Goal: Information Seeking & Learning: Find specific fact

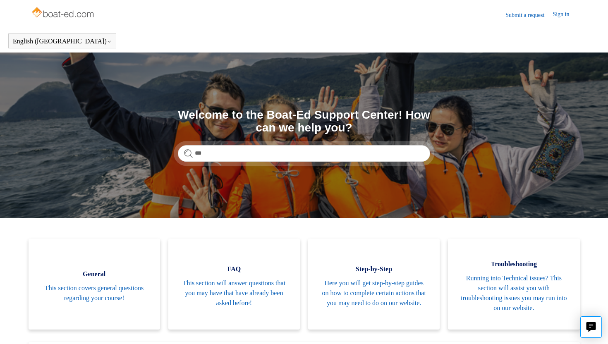
scroll to position [17, 0]
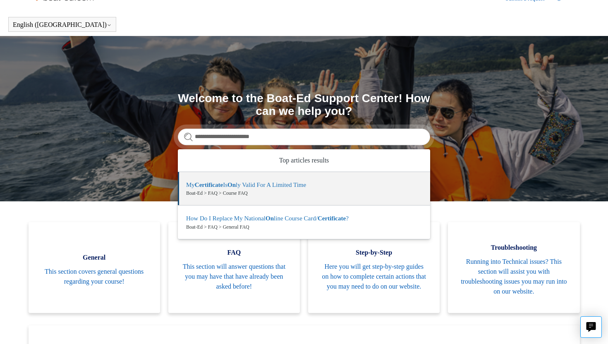
type input "**********"
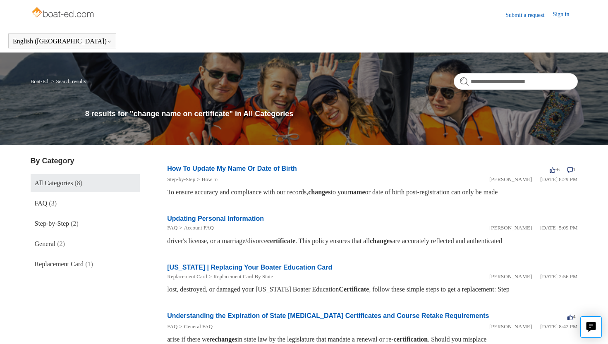
click at [270, 168] on link "How To Update My Name Or Date of Birth" at bounding box center [232, 168] width 130 height 7
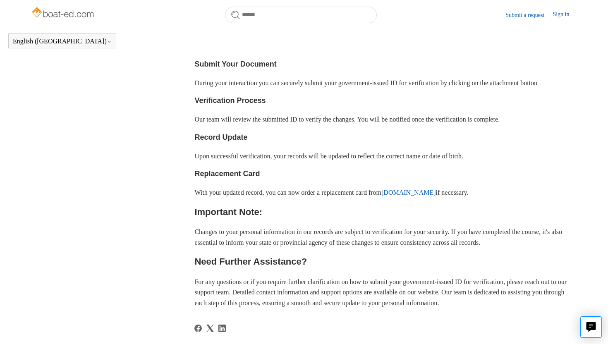
scroll to position [331, 0]
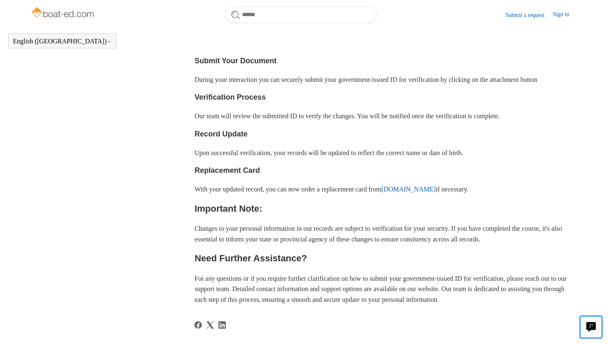
click at [585, 319] on button "Live chat" at bounding box center [592, 328] width 22 height 22
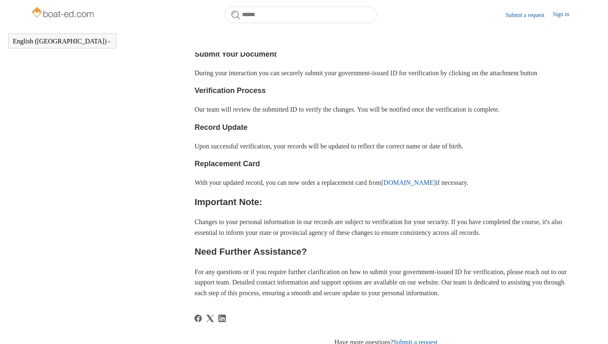
scroll to position [341, 0]
